Goal: Information Seeking & Learning: Find specific fact

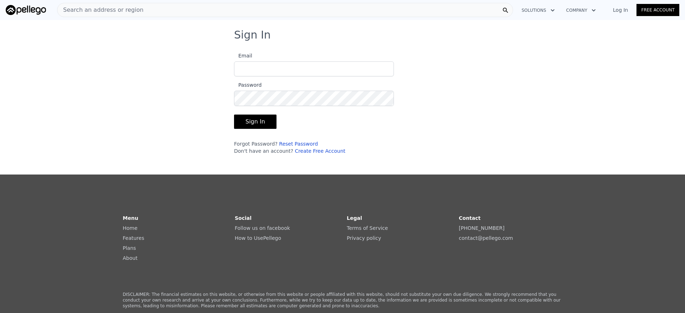
type input "[PERSON_NAME][EMAIL_ADDRESS][DOMAIN_NAME]"
click at [234, 119] on button "Sign In" at bounding box center [255, 122] width 42 height 14
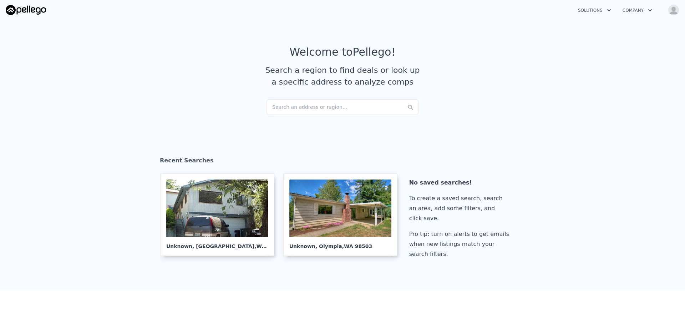
click at [290, 111] on div "Search an address or region..." at bounding box center [342, 107] width 153 height 16
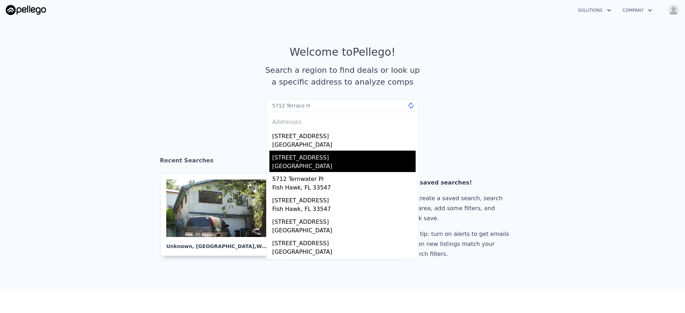
type input "5712 Terrace H"
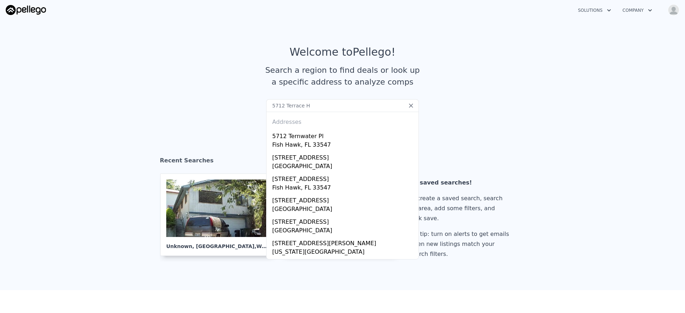
click at [578, 22] on section "Welcome to Pellego ! Search a region to find deals or look up a specific addres…" at bounding box center [342, 72] width 685 height 111
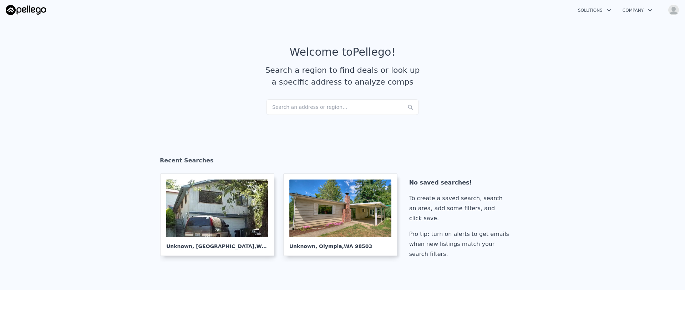
drag, startPoint x: 296, startPoint y: 102, endPoint x: 271, endPoint y: 108, distance: 25.8
drag, startPoint x: 271, startPoint y: 108, endPoint x: 257, endPoint y: 111, distance: 13.7
click at [257, 111] on section "Welcome to Pellego ! Search a region to find deals or look up a specific addres…" at bounding box center [342, 72] width 685 height 111
click at [288, 103] on div "Search an address or region..." at bounding box center [342, 107] width 153 height 16
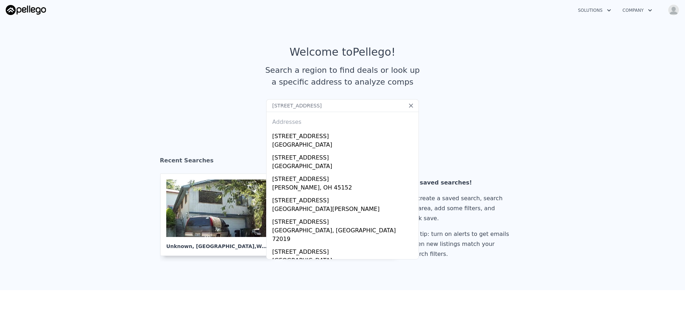
type input "[STREET_ADDRESS]"
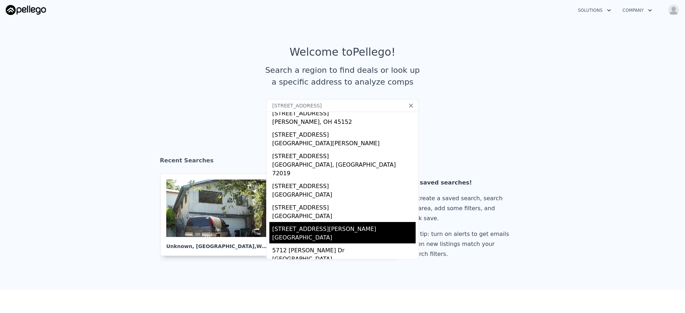
scroll to position [84, 0]
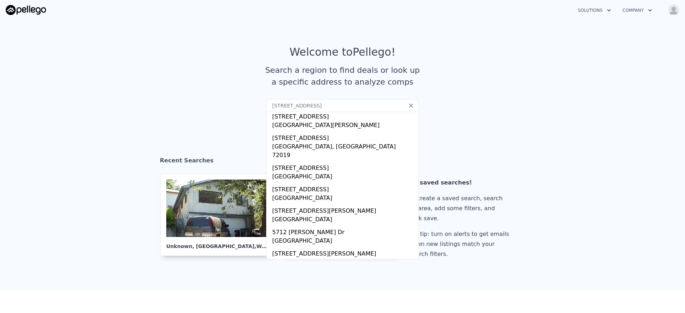
drag, startPoint x: 326, startPoint y: 99, endPoint x: 394, endPoint y: 105, distance: 68.4
click at [326, 99] on input "[STREET_ADDRESS]" at bounding box center [342, 105] width 153 height 13
click at [409, 107] on icon at bounding box center [411, 105] width 4 height 4
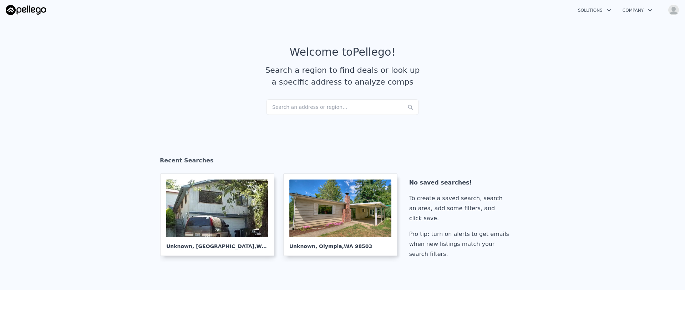
click at [329, 105] on div "Search an address or region..." at bounding box center [342, 107] width 153 height 16
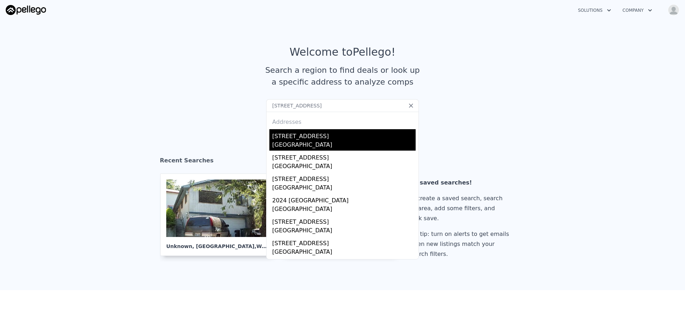
type input "[STREET_ADDRESS]"
click at [314, 139] on div "[STREET_ADDRESS]" at bounding box center [343, 134] width 143 height 11
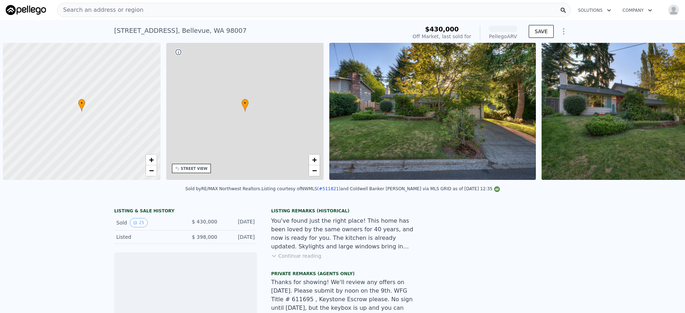
scroll to position [0, 2]
